Goal: Task Accomplishment & Management: Manage account settings

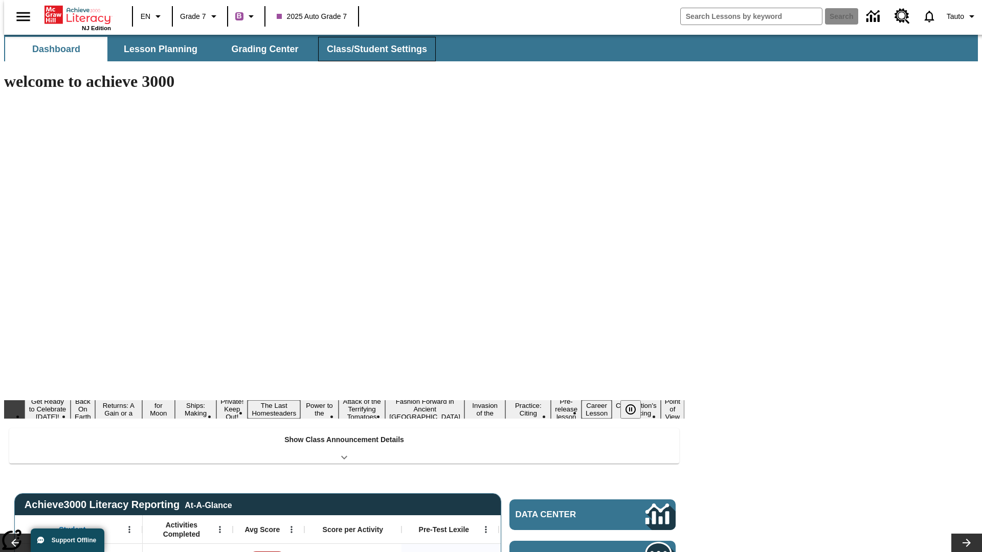
click at [371, 49] on span "Class/Student Settings" at bounding box center [377, 49] width 100 height 12
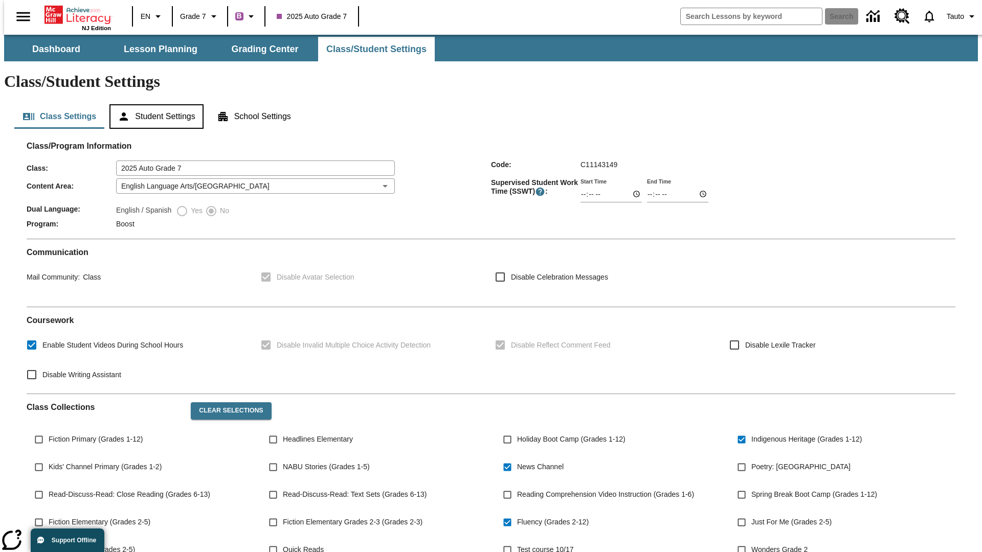
click at [154, 104] on button "Student Settings" at bounding box center [156, 116] width 94 height 25
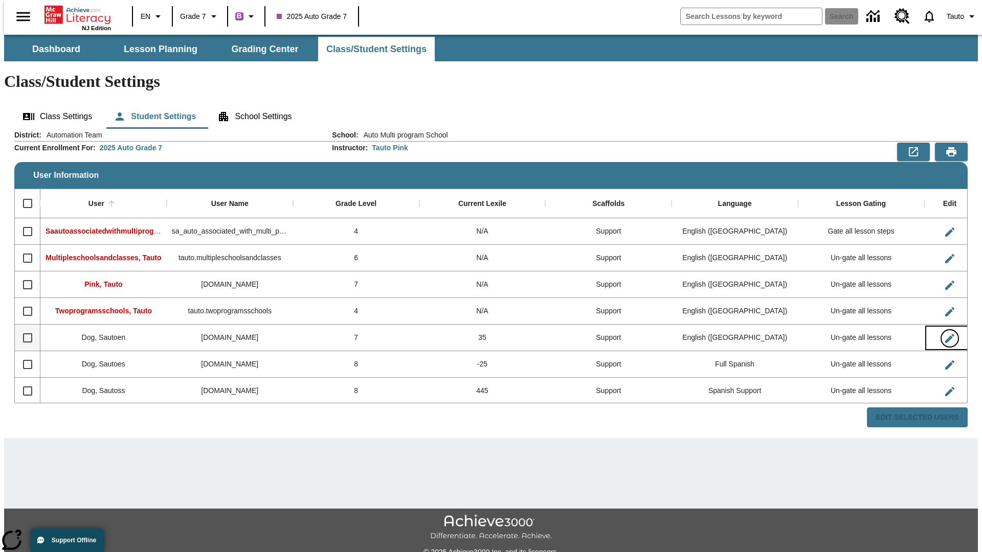
click at [945, 334] on icon "Edit User" at bounding box center [949, 338] width 9 height 9
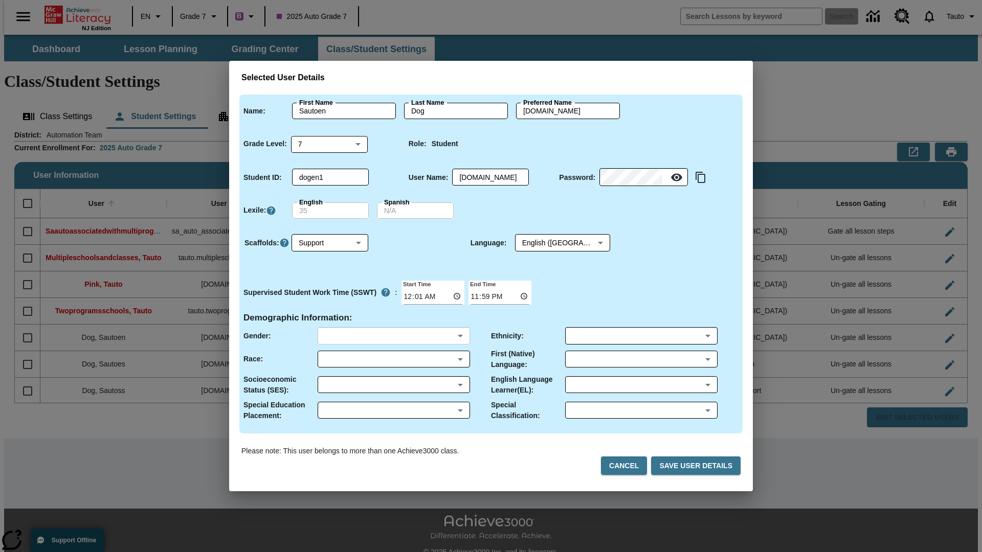
click at [393, 336] on body "Skip to main content NJ Edition EN Grade 7 B 2025 Auto Grade 7 Search 0 Tauto D…" at bounding box center [491, 305] width 974 height 540
click at [393, 359] on body "Skip to main content NJ Edition EN Grade 7 B 2025 Auto Grade 7 Search 0 Tauto D…" at bounding box center [491, 305] width 974 height 540
click at [393, 385] on body "Skip to main content NJ Edition EN Grade 7 B 2025 Auto Grade 7 Search 0 Tauto D…" at bounding box center [491, 305] width 974 height 540
click at [393, 410] on body "Skip to main content NJ Edition EN Grade 7 B 2025 Auto Grade 7 Search 0 Tauto D…" at bounding box center [491, 305] width 974 height 540
click at [641, 336] on body "Skip to main content NJ Edition EN Grade 7 B 2025 Auto Grade 7 Search 0 Tauto D…" at bounding box center [491, 305] width 974 height 540
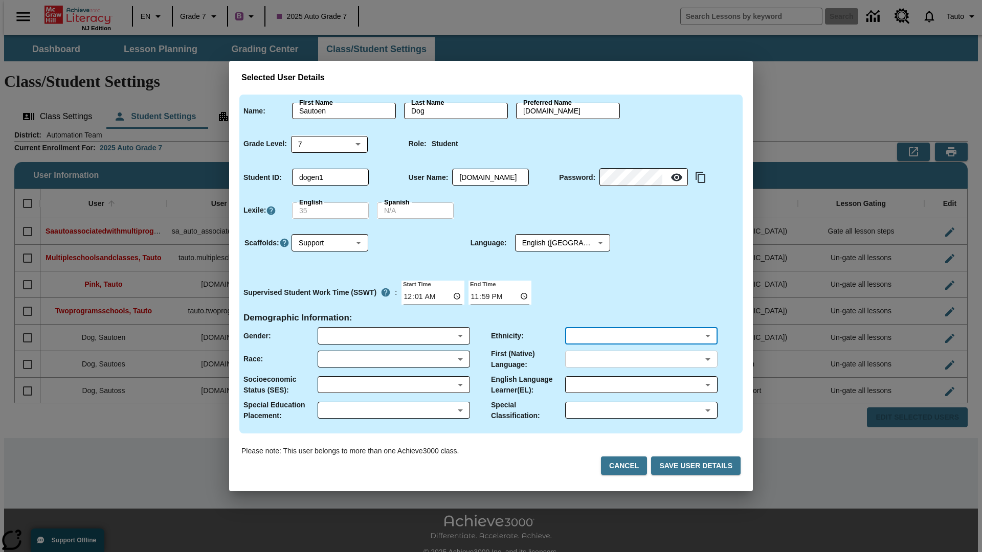
click at [641, 359] on body "Skip to main content NJ Edition EN Grade 7 B 2025 Auto Grade 7 Search 0 Tauto D…" at bounding box center [491, 305] width 974 height 540
click at [641, 385] on body "Skip to main content NJ Edition EN Grade 7 B 2025 Auto Grade 7 Search 0 Tauto D…" at bounding box center [491, 305] width 974 height 540
click at [641, 410] on body "Skip to main content NJ Edition EN Grade 7 B 2025 Auto Grade 7 Search 0 Tauto D…" at bounding box center [491, 305] width 974 height 540
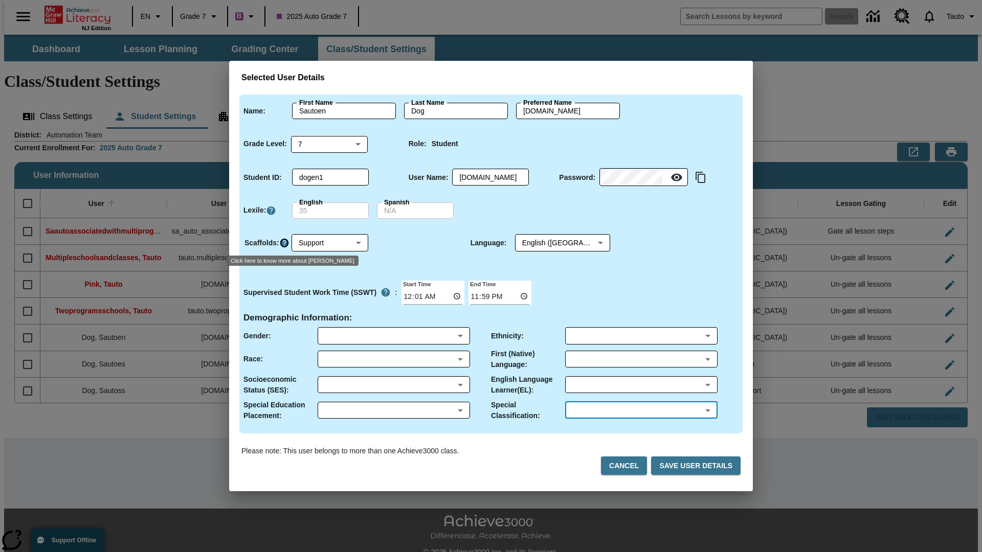
click at [284, 243] on icon "Click here to know more about Scaffolds" at bounding box center [284, 243] width 10 height 10
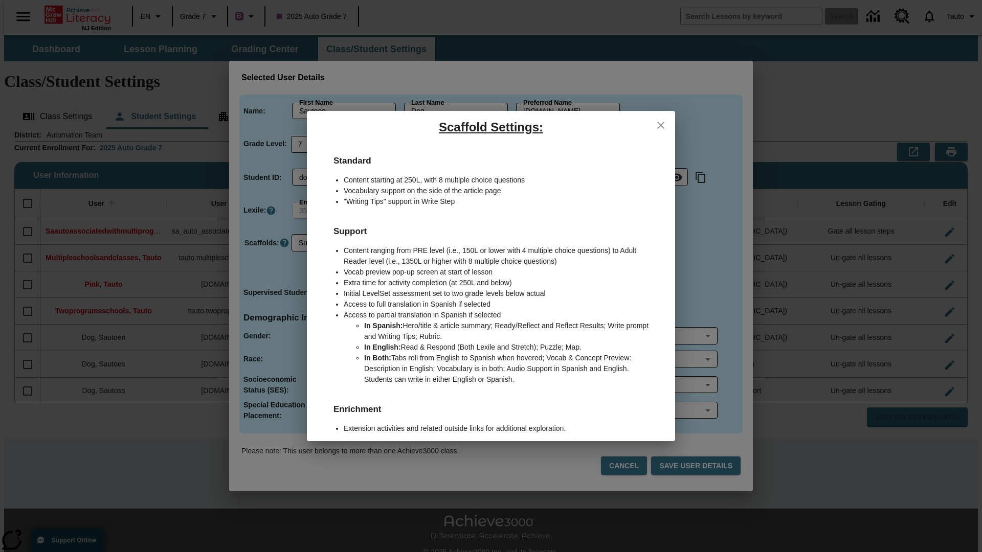
click at [661, 125] on icon "close" at bounding box center [660, 125] width 7 height 7
